Goal: Check status

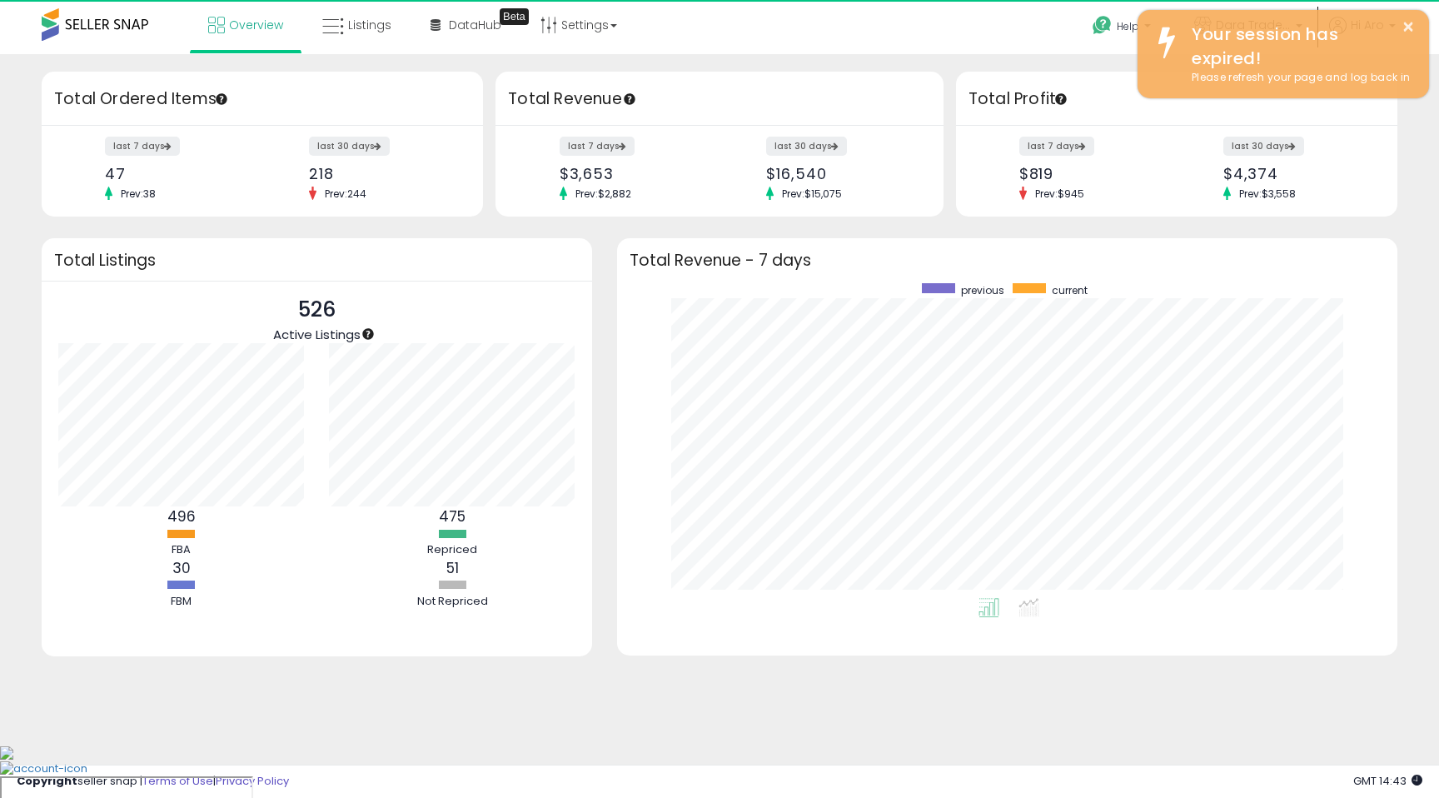
scroll to position [315, 747]
